Goal: Submit feedback/report problem

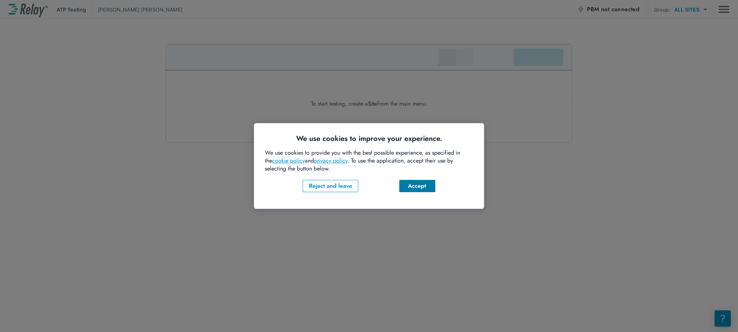
click at [410, 189] on div "Accept" at bounding box center [417, 186] width 25 height 9
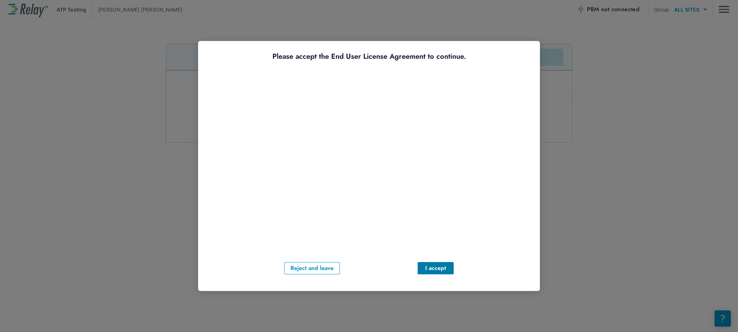
click at [426, 268] on div "I accept" at bounding box center [436, 268] width 25 height 9
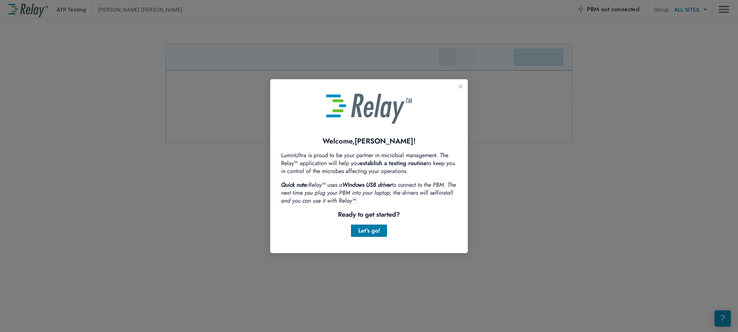
click at [376, 229] on div "Let's go!" at bounding box center [369, 230] width 25 height 9
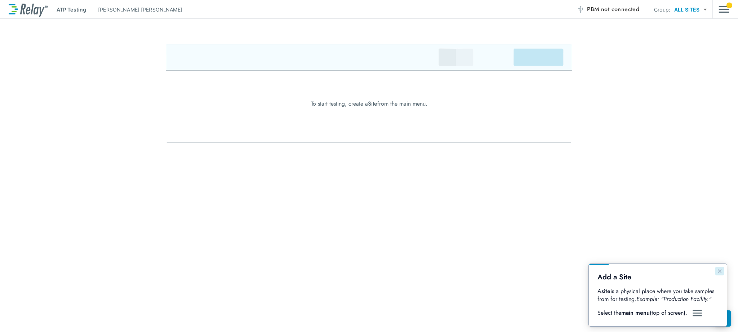
click at [720, 272] on icon "Close guide" at bounding box center [720, 271] width 6 height 6
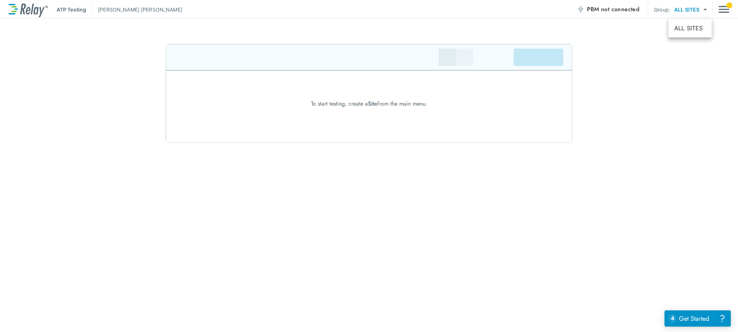
click at [689, 11] on body "ATP Testing Andrew Escobar PBM not connected Group: ALL SITES ********* ​ To st…" at bounding box center [369, 166] width 738 height 332
click at [717, 12] on div at bounding box center [369, 166] width 738 height 332
click at [723, 11] on img "Main menu" at bounding box center [724, 10] width 11 height 14
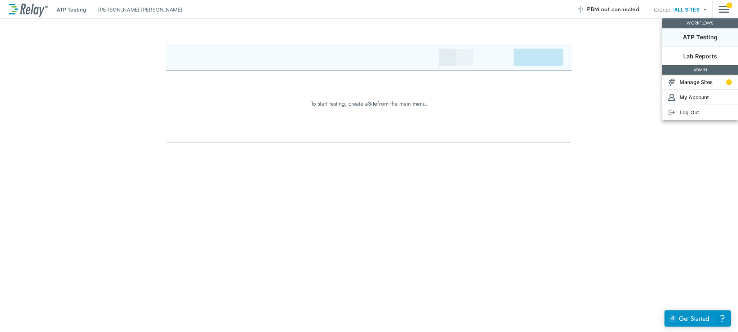
click at [726, 10] on div at bounding box center [369, 166] width 738 height 332
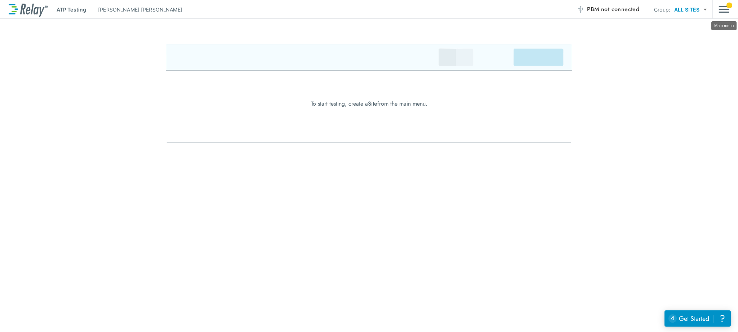
click at [724, 10] on img "Main menu" at bounding box center [724, 10] width 11 height 14
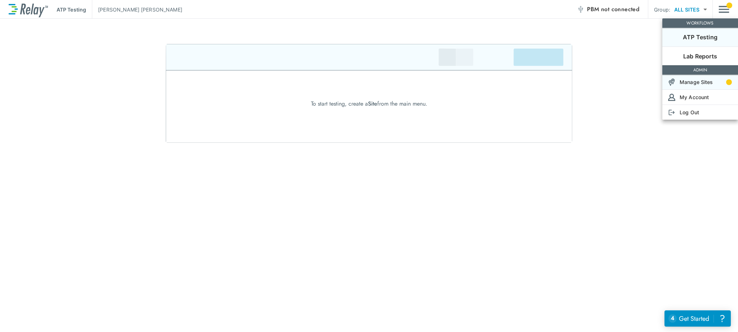
click at [686, 79] on p "Manage Sites" at bounding box center [697, 82] width 34 height 8
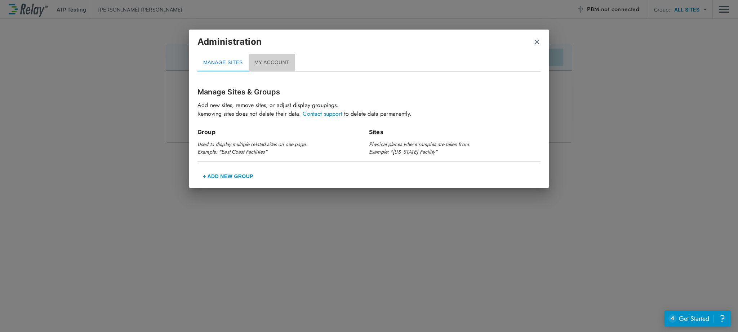
click at [263, 62] on button "MY ACCOUNT" at bounding box center [272, 62] width 46 height 17
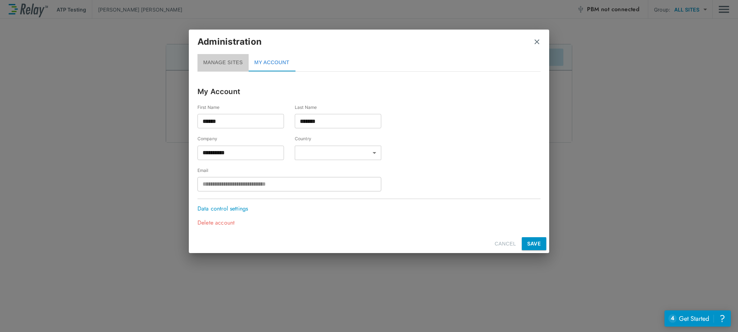
click at [238, 61] on button "MANAGE SITES" at bounding box center [223, 62] width 51 height 17
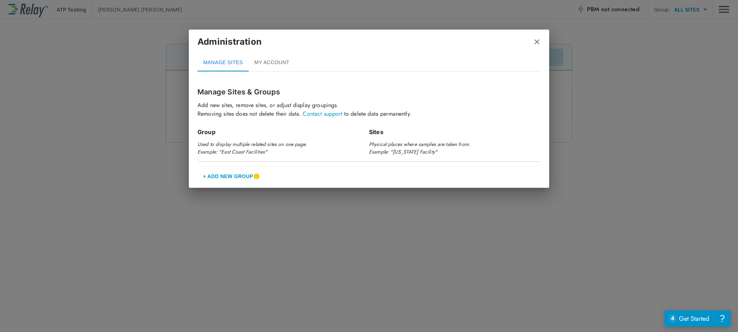
click at [538, 44] on img "close" at bounding box center [536, 41] width 7 height 7
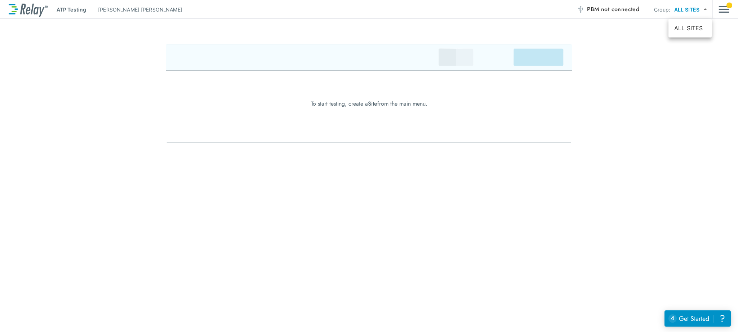
click at [693, 7] on body "ATP Testing Andrew Escobar PBM not connected Group: ALL SITES ********* ​ To st…" at bounding box center [369, 166] width 738 height 332
click at [611, 7] on div at bounding box center [369, 166] width 738 height 332
click at [600, 10] on span "PBM not connected" at bounding box center [613, 9] width 52 height 10
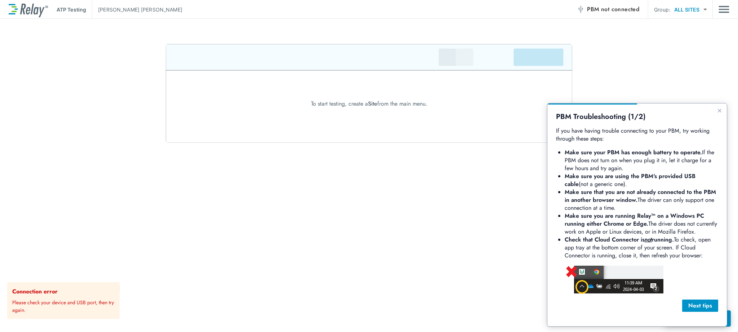
click at [593, 7] on span "PBM not connected" at bounding box center [613, 9] width 52 height 10
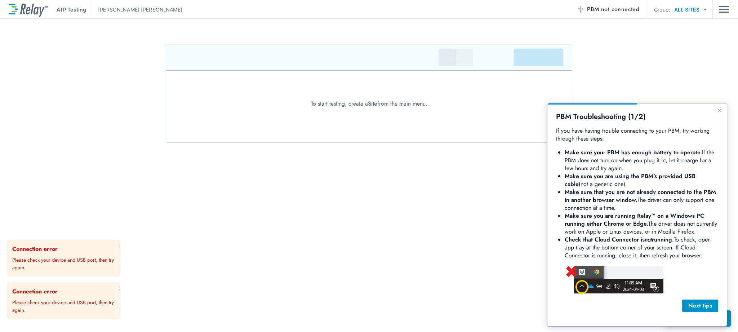
click at [719, 118] on div "PBM Troubleshooting (1/2) If you have having trouble connecting to your PBM, tr…" at bounding box center [637, 214] width 179 height 223
click at [719, 111] on icon "Close guide" at bounding box center [720, 111] width 6 height 6
